Goal: Communication & Community: Answer question/provide support

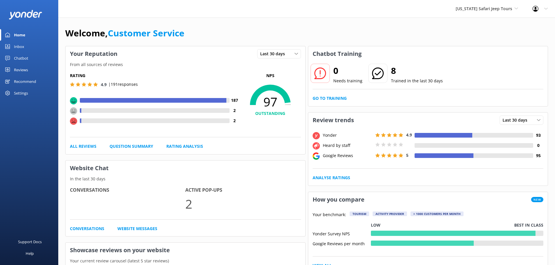
click at [18, 45] on div "Inbox" at bounding box center [19, 47] width 10 height 12
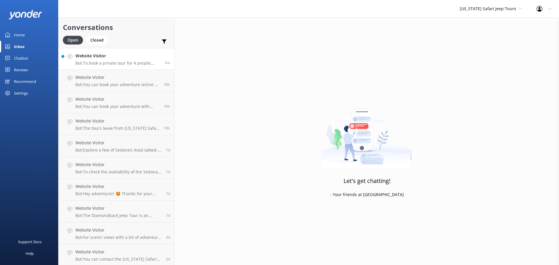
click at [116, 58] on h4 "Website Visitor" at bounding box center [117, 56] width 85 height 6
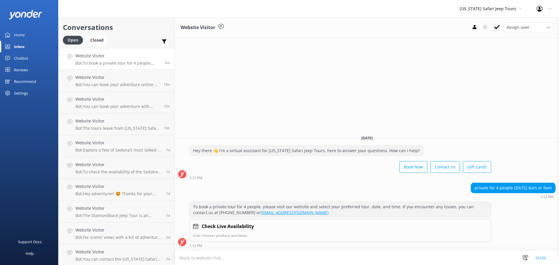
click at [17, 34] on div "Home" at bounding box center [19, 35] width 11 height 12
